Goal: Task Accomplishment & Management: Manage account settings

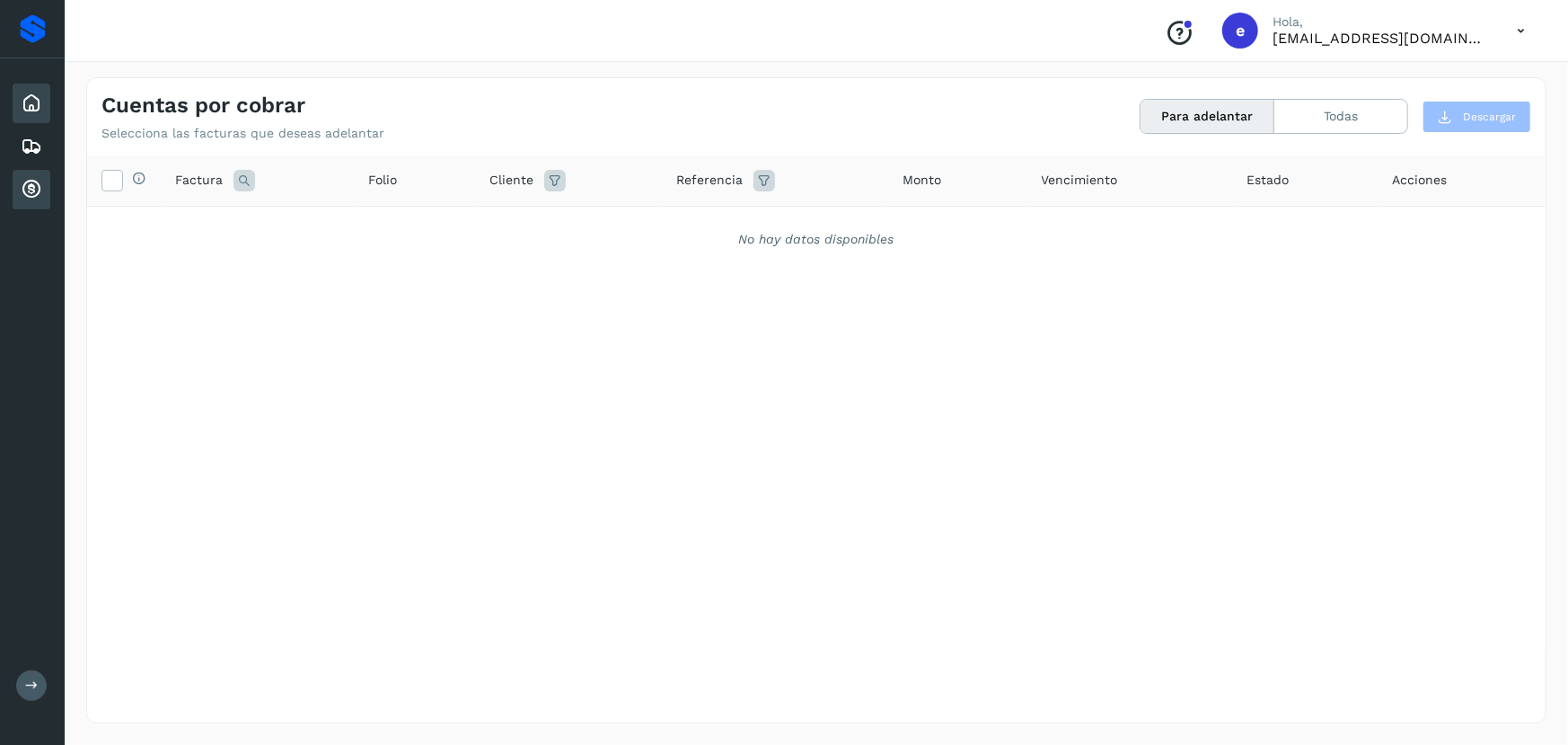
click at [16, 97] on div "Inicio" at bounding box center [31, 103] width 38 height 40
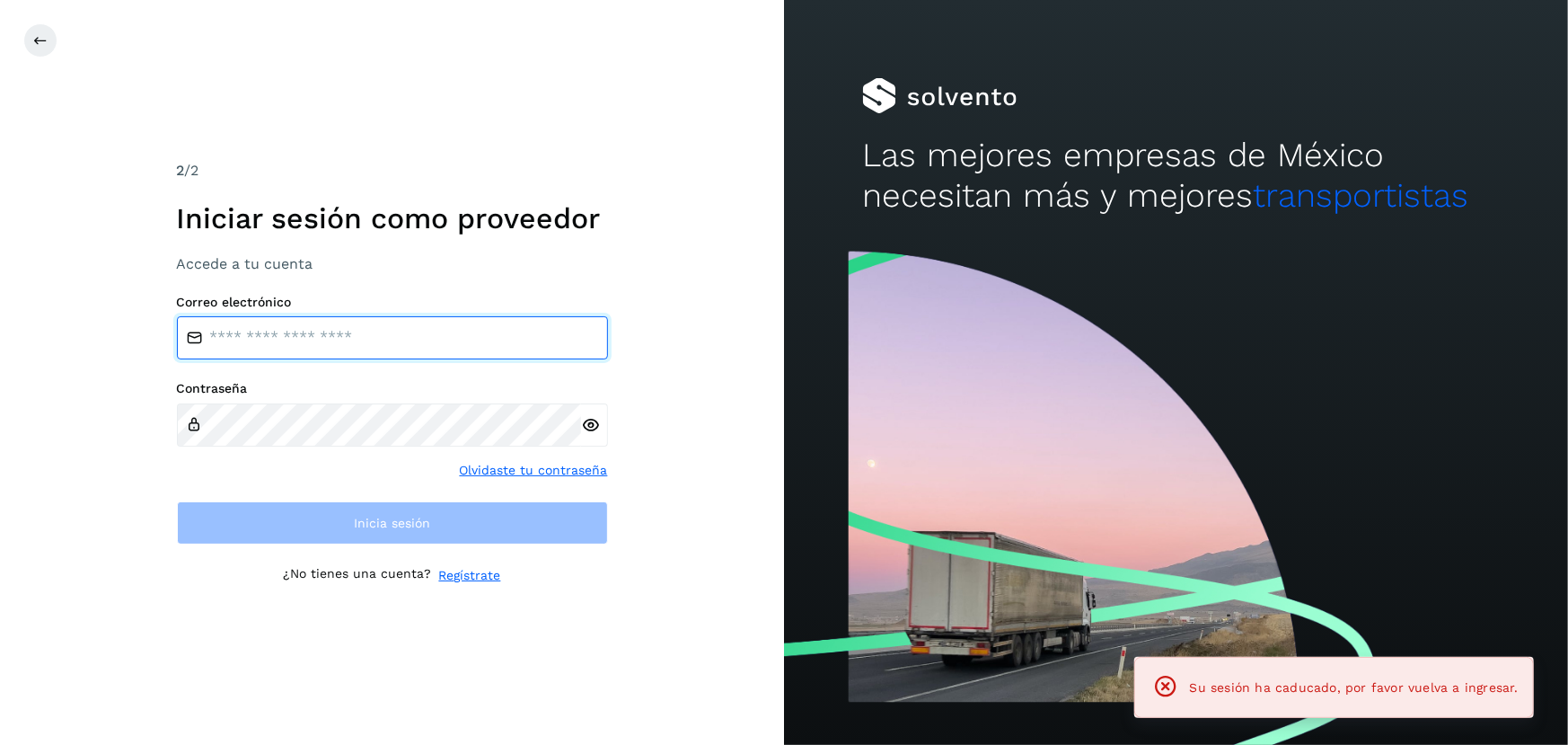
click at [316, 341] on input "email" at bounding box center [393, 337] width 432 height 44
type input "**********"
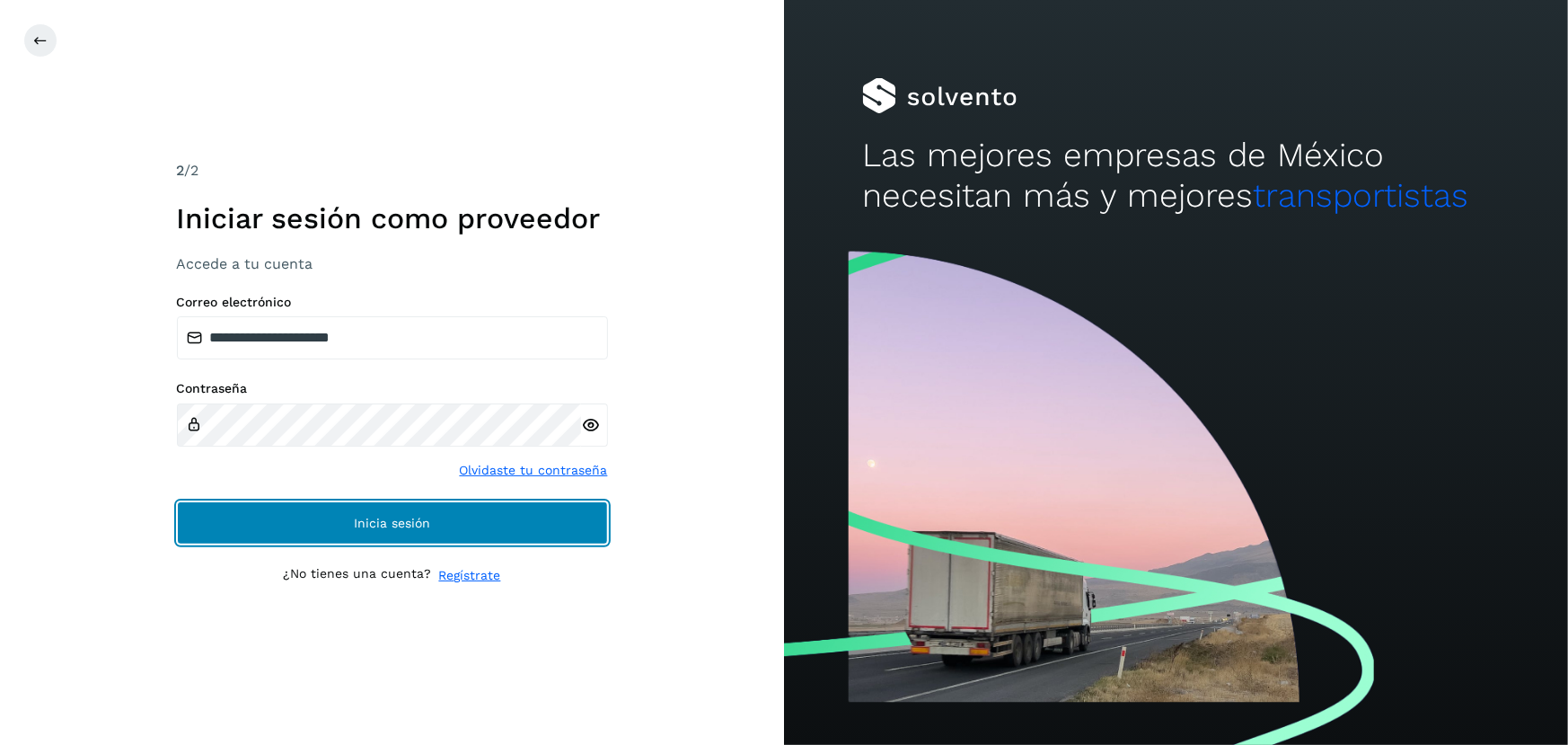
click at [463, 534] on button "Inicia sesión" at bounding box center [393, 523] width 432 height 44
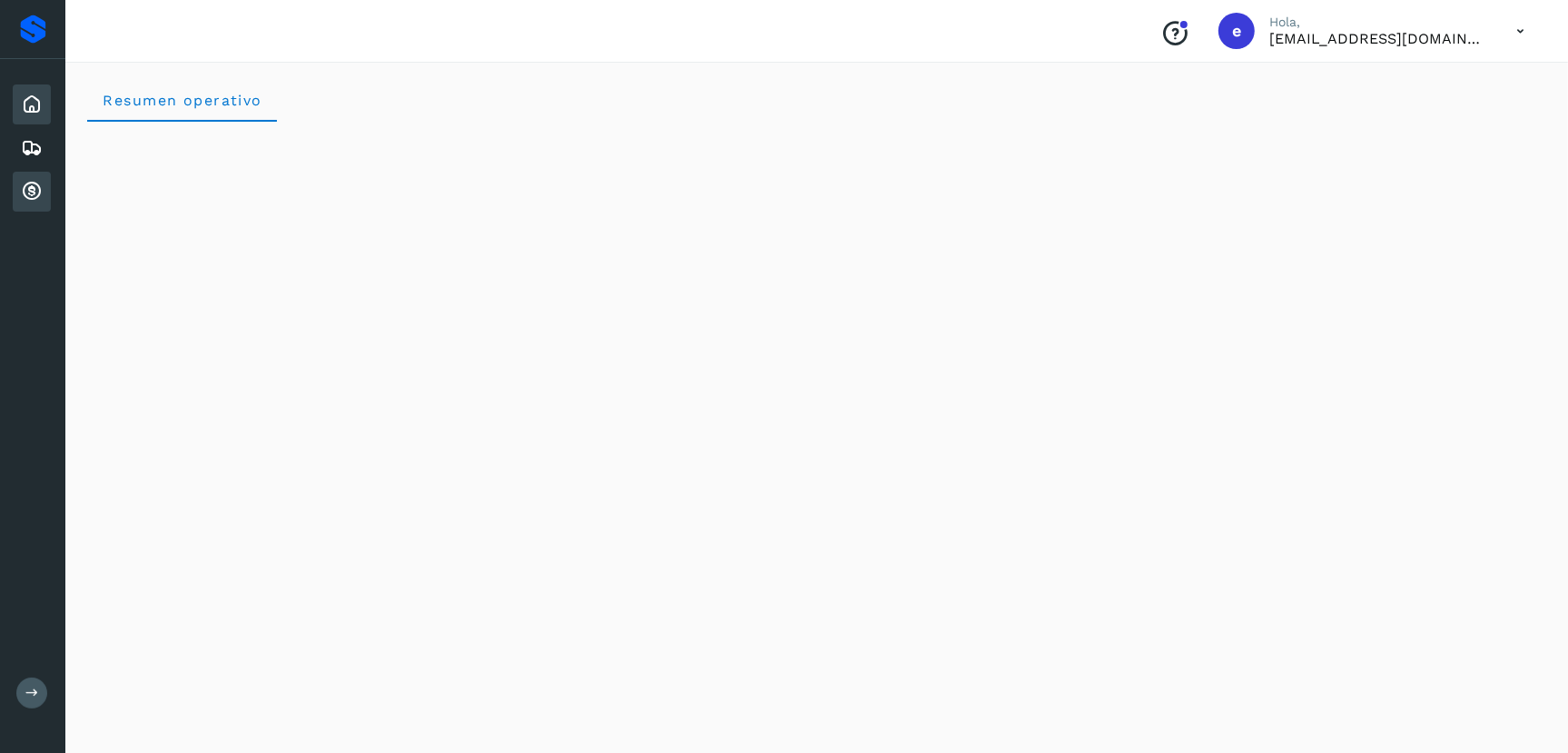
click at [26, 190] on icon at bounding box center [31, 191] width 22 height 22
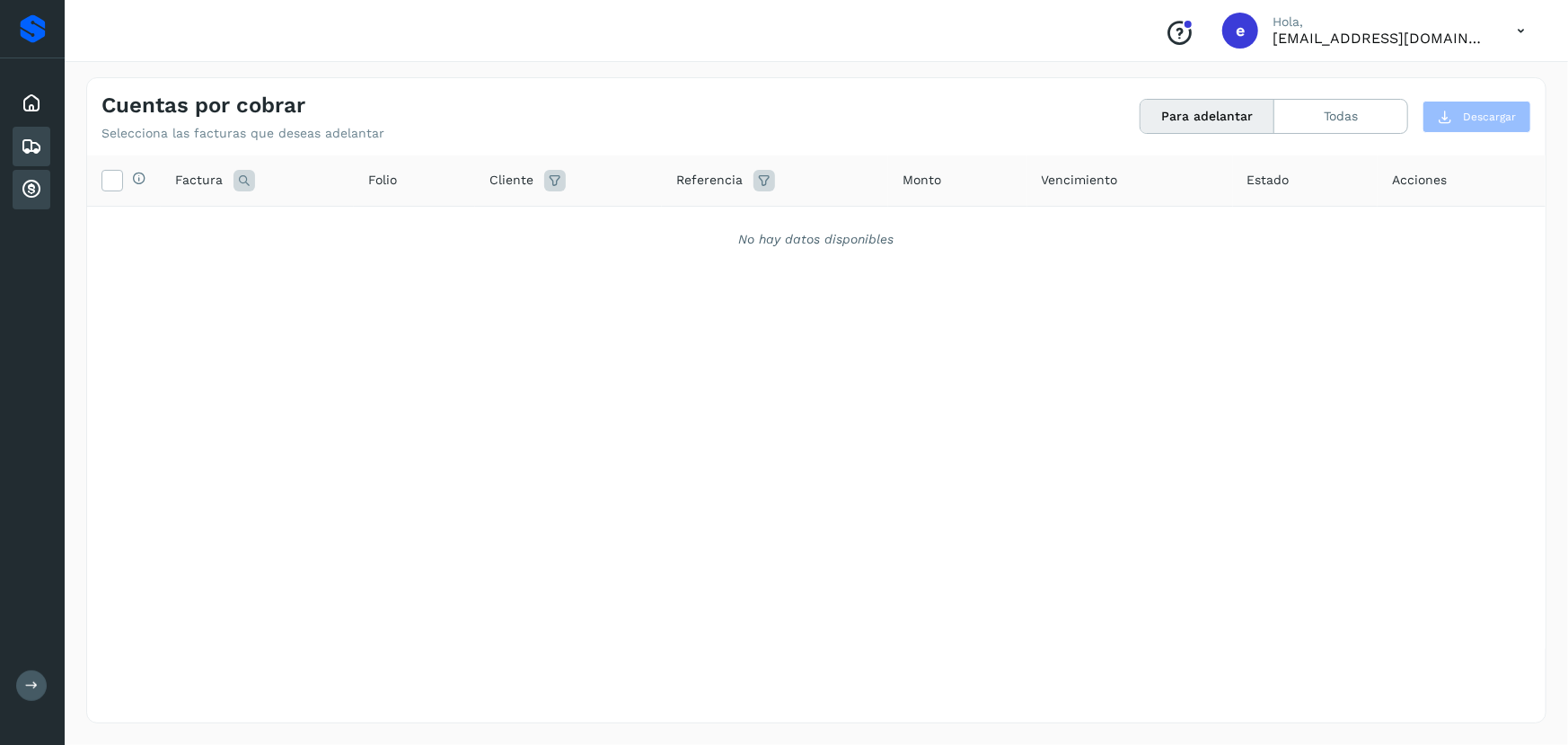
click at [44, 146] on div "Embarques" at bounding box center [31, 146] width 38 height 40
